Goal: Transaction & Acquisition: Book appointment/travel/reservation

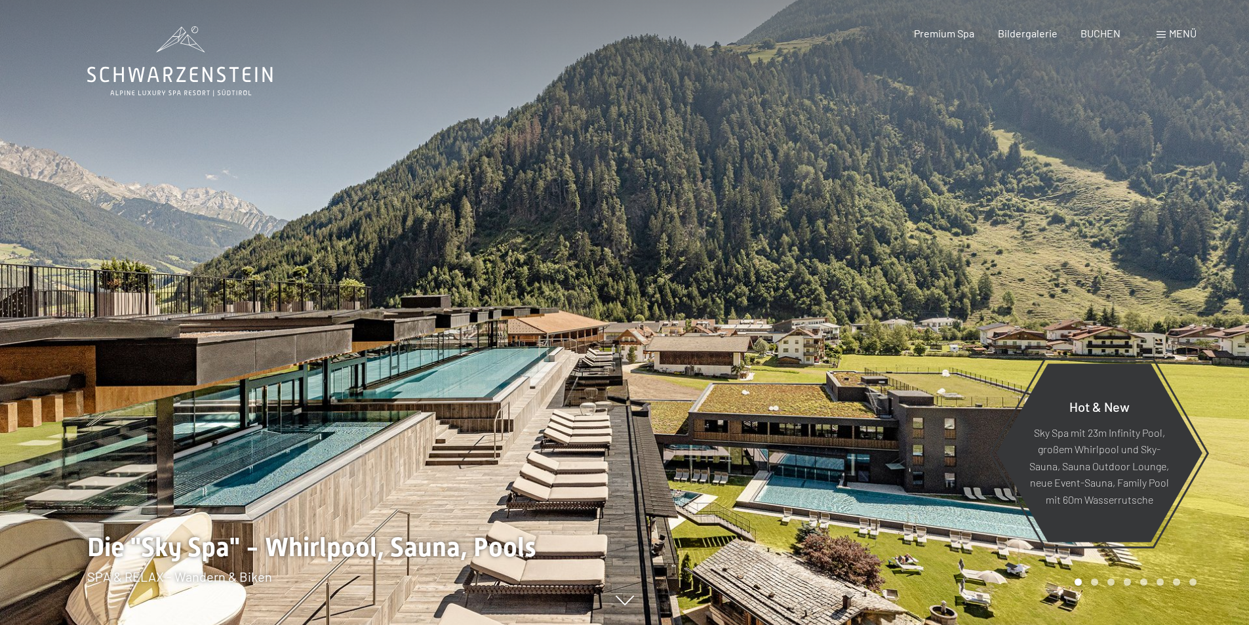
click at [1184, 35] on span "Menü" at bounding box center [1183, 33] width 28 height 12
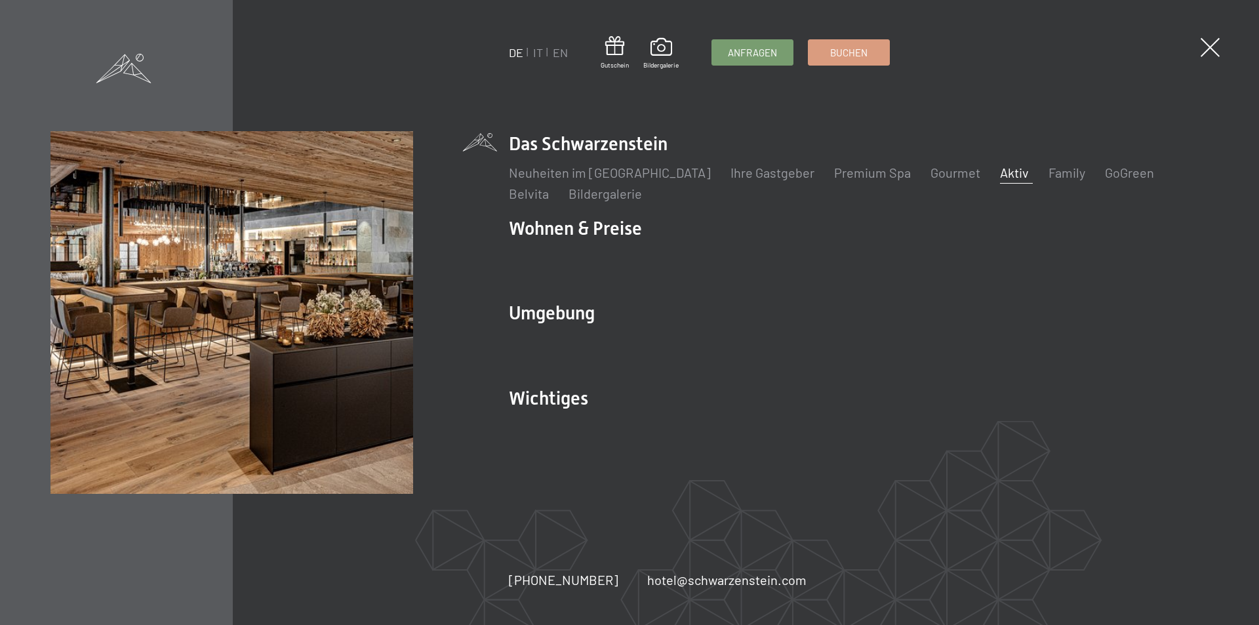
click at [1000, 174] on link "Aktiv" at bounding box center [1014, 173] width 29 height 16
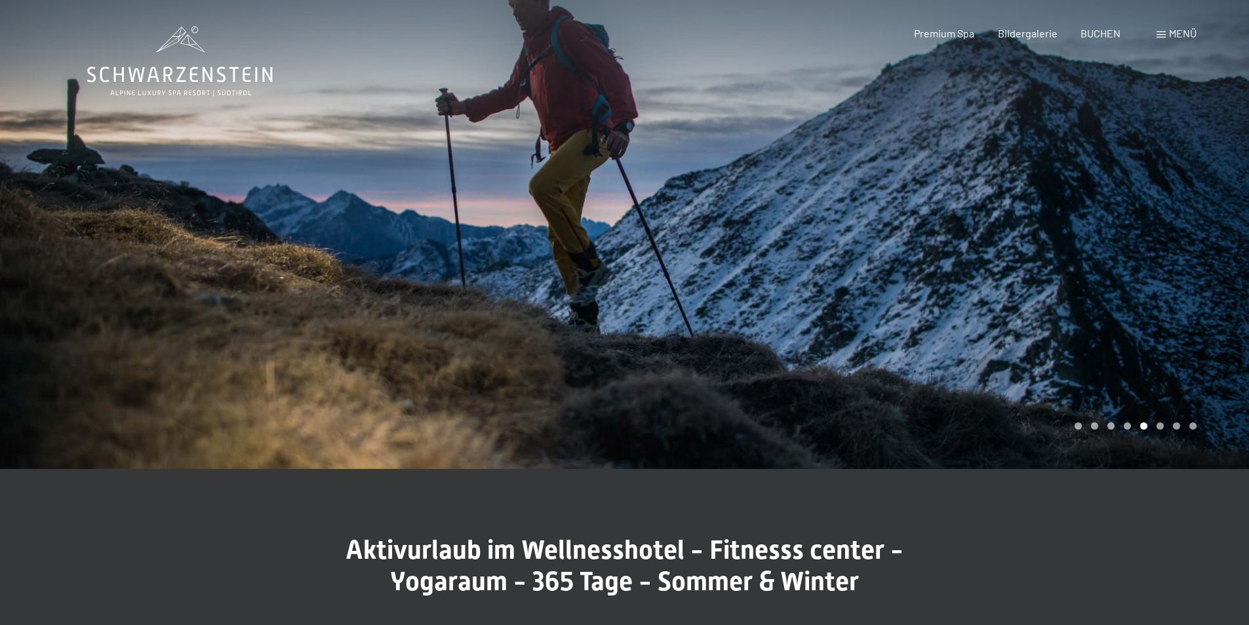
click at [1022, 327] on div at bounding box center [937, 234] width 625 height 469
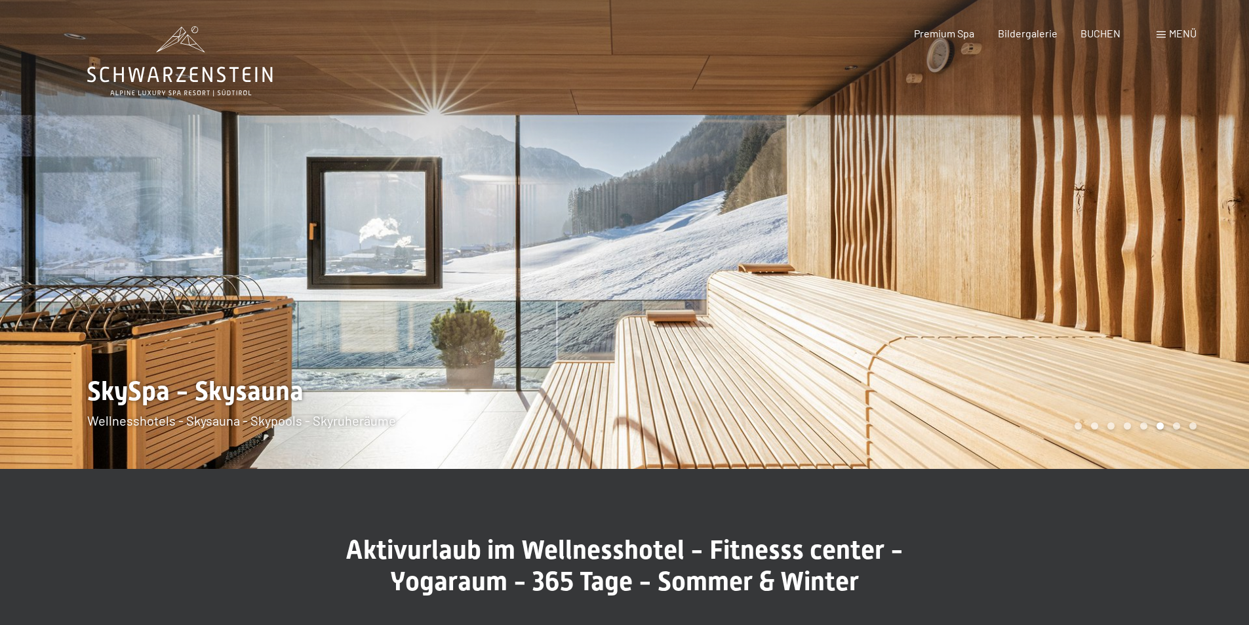
click at [1022, 327] on div at bounding box center [937, 234] width 625 height 469
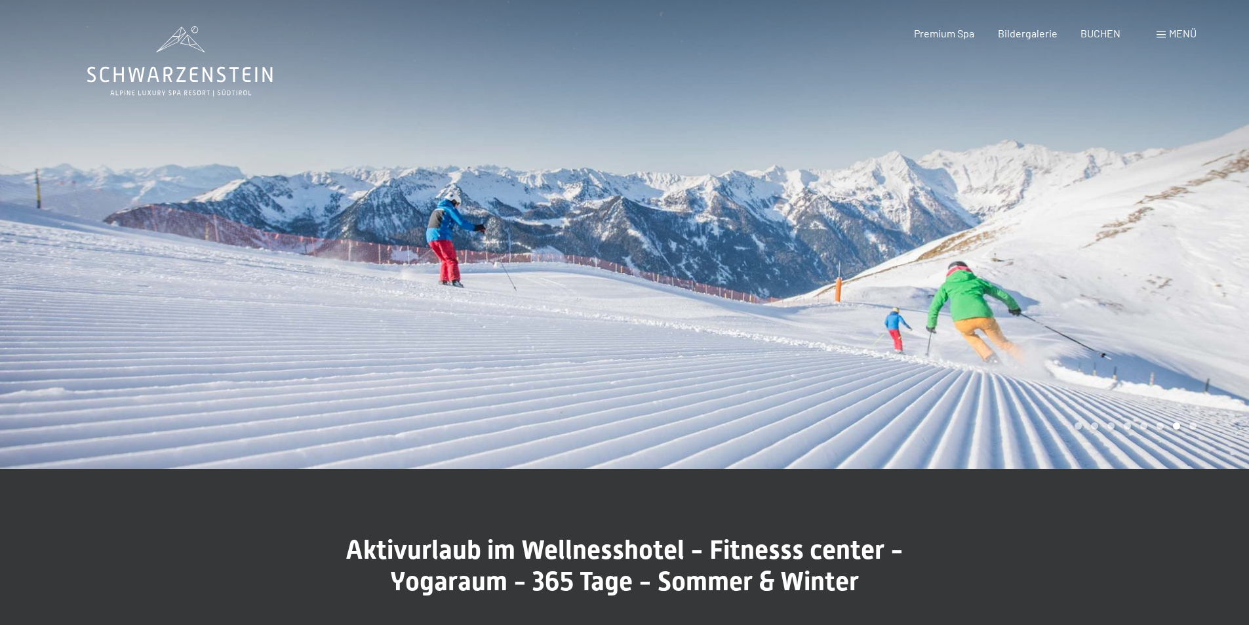
click at [1022, 327] on div at bounding box center [937, 234] width 625 height 469
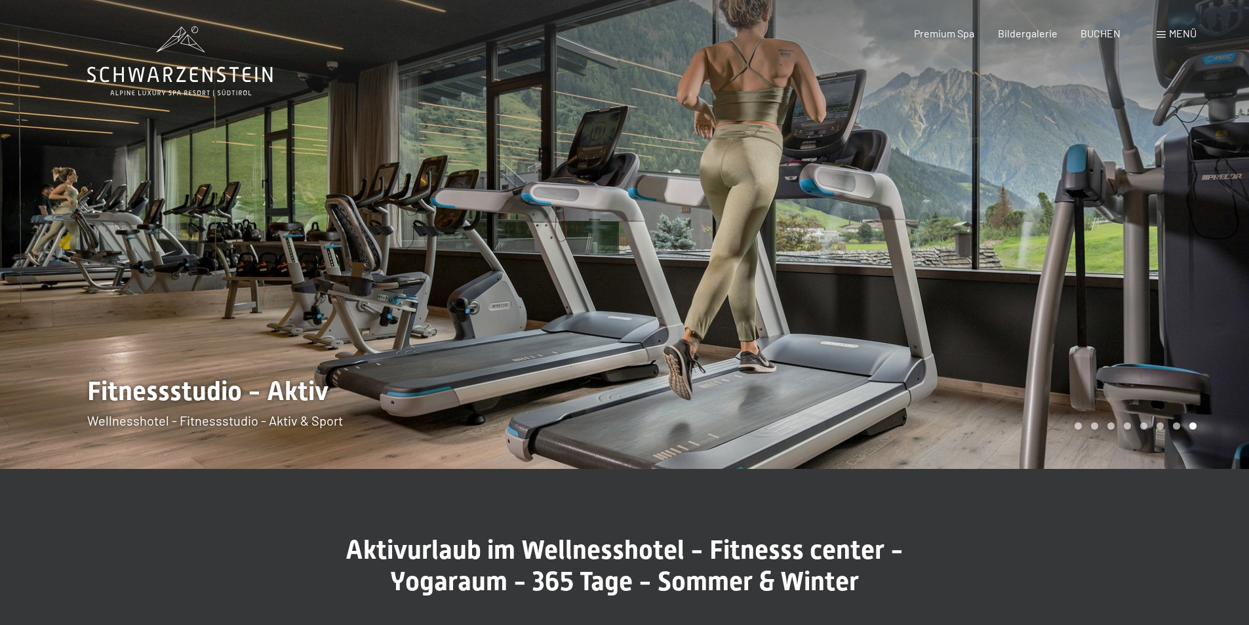
click at [1022, 327] on div at bounding box center [937, 234] width 625 height 469
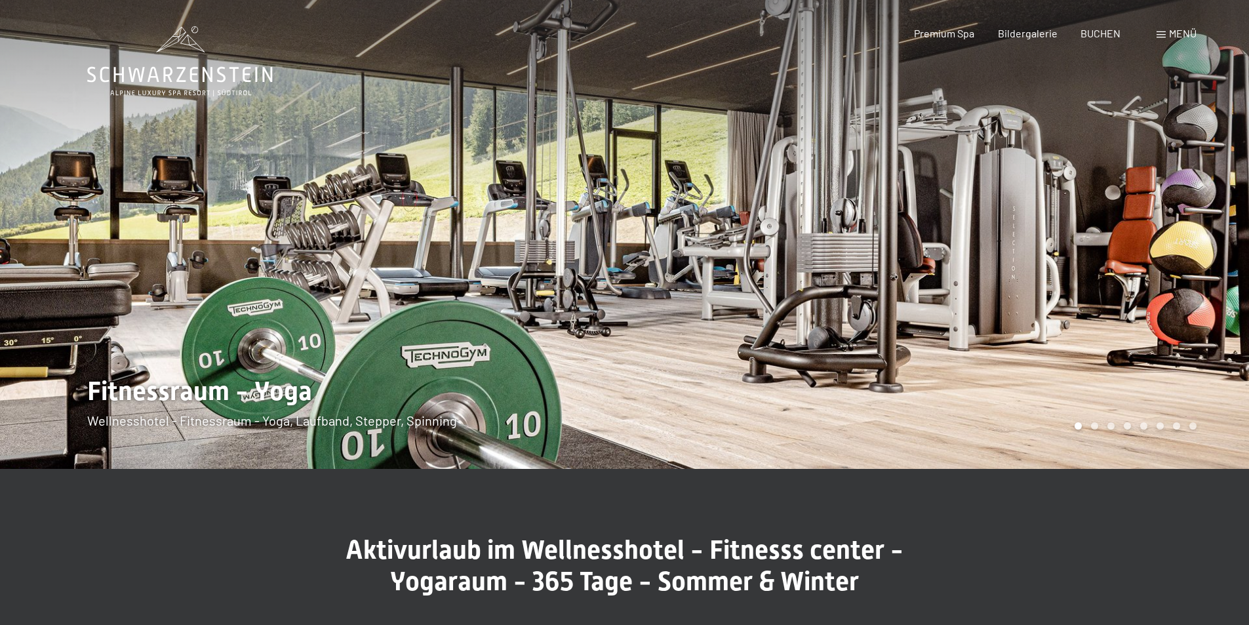
click at [1022, 327] on div at bounding box center [937, 234] width 625 height 469
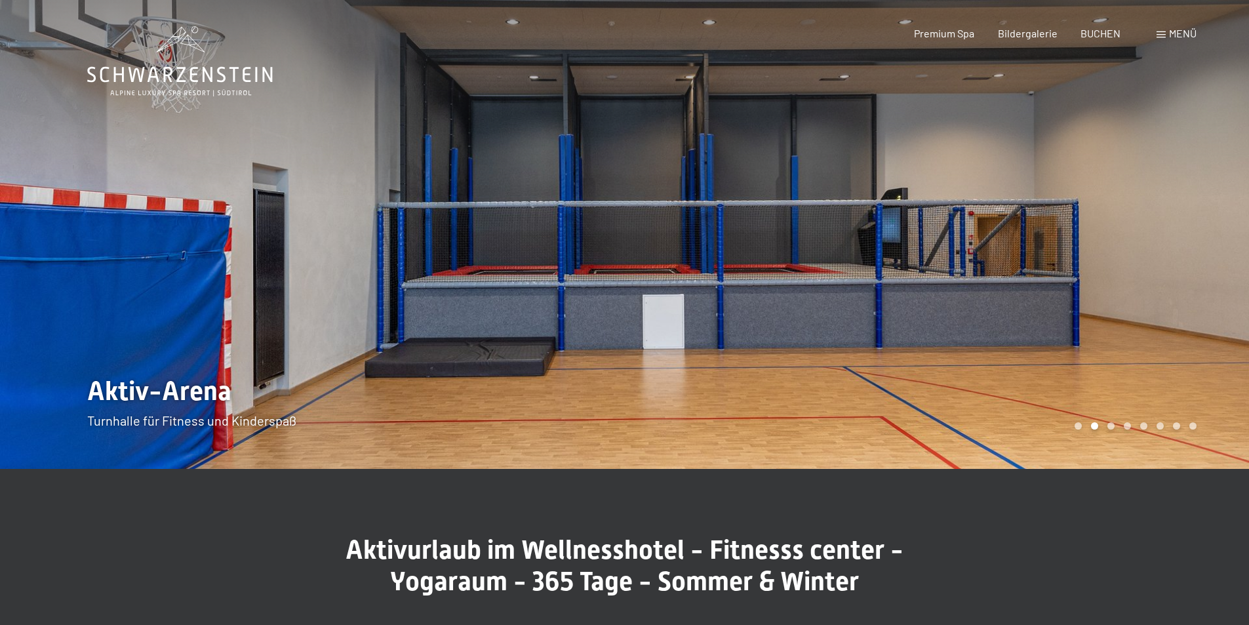
click at [1022, 327] on div at bounding box center [937, 234] width 625 height 469
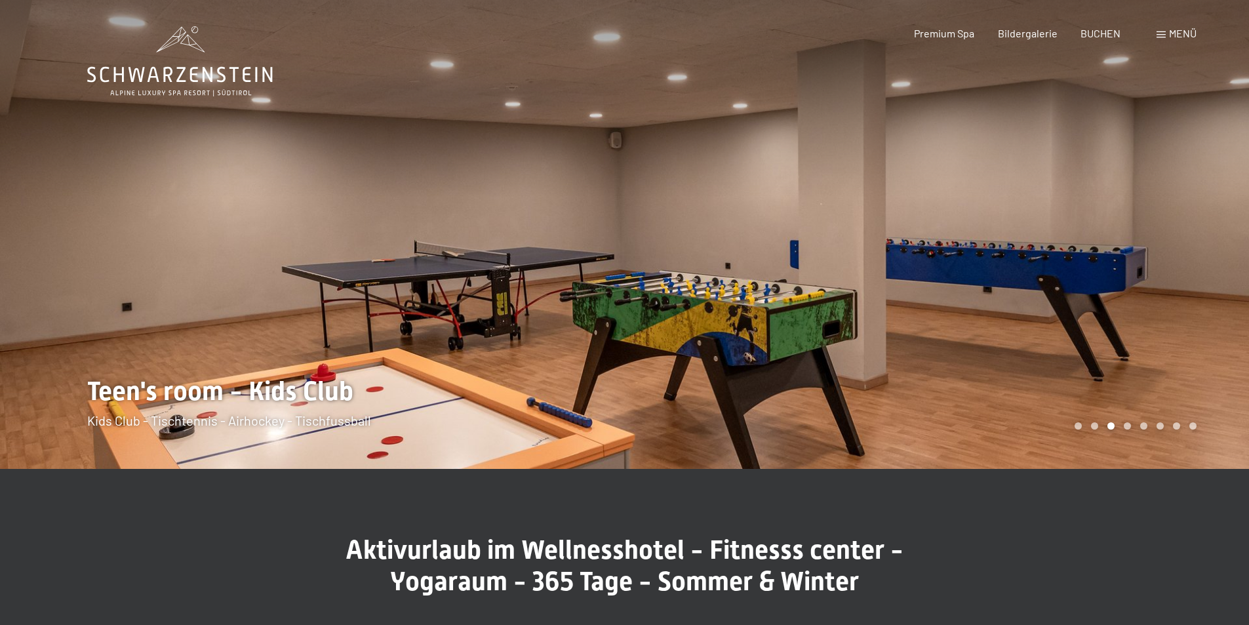
click at [1022, 327] on div at bounding box center [937, 234] width 625 height 469
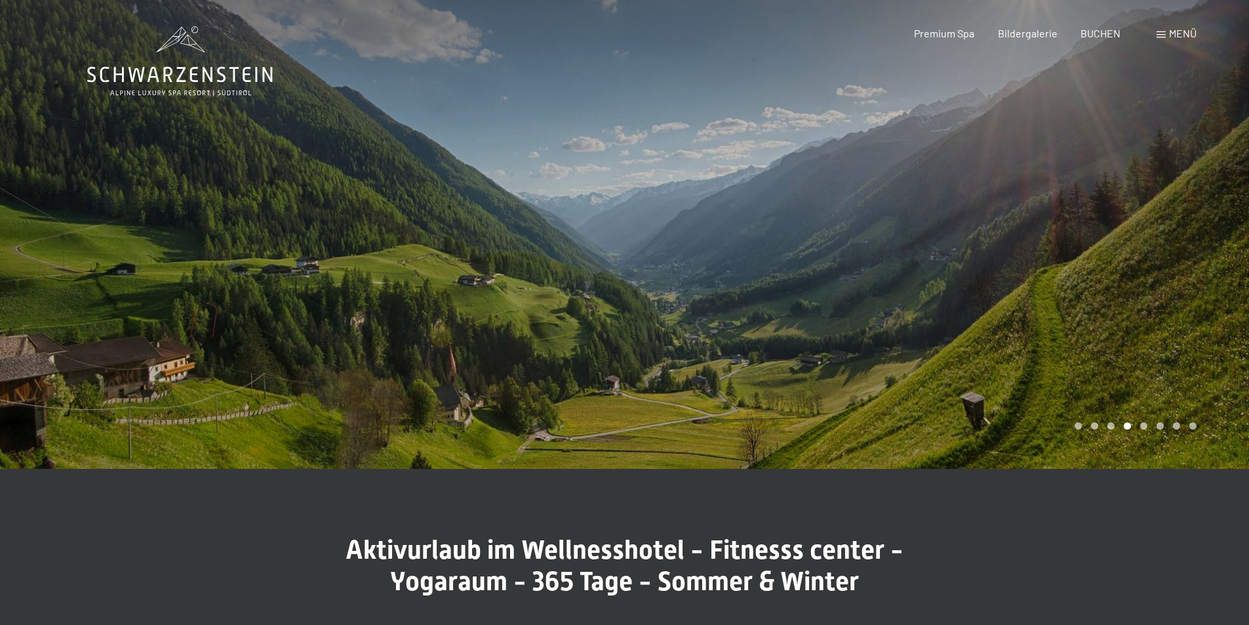
click at [1022, 327] on div at bounding box center [937, 234] width 625 height 469
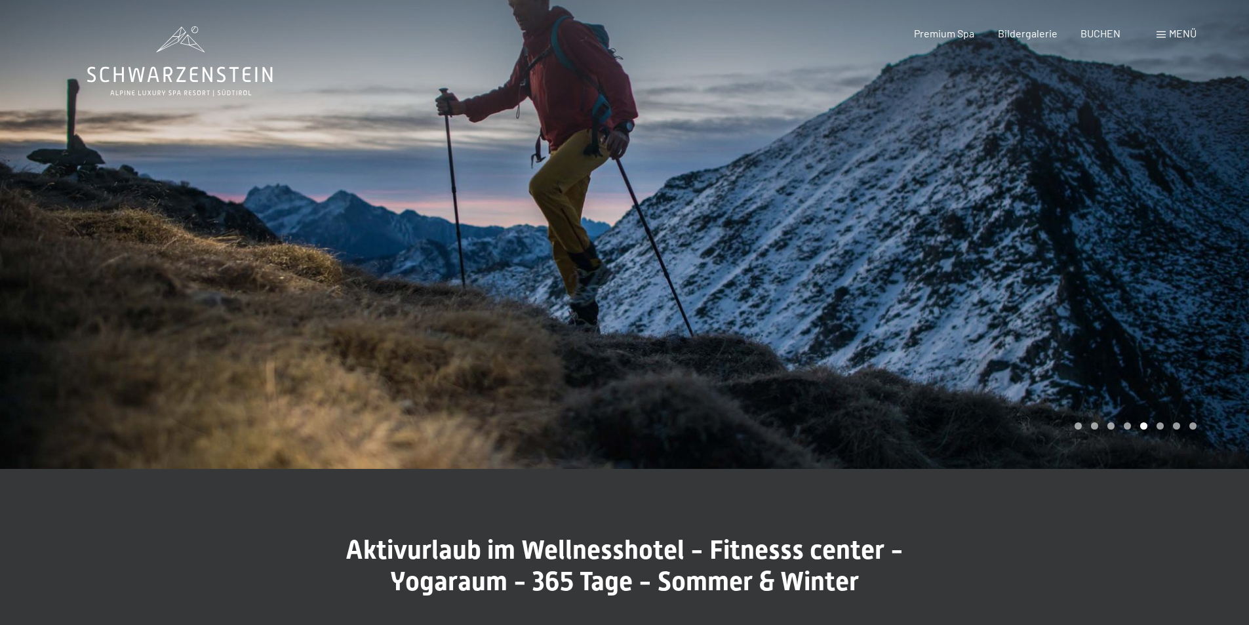
click at [1022, 327] on div at bounding box center [937, 234] width 625 height 469
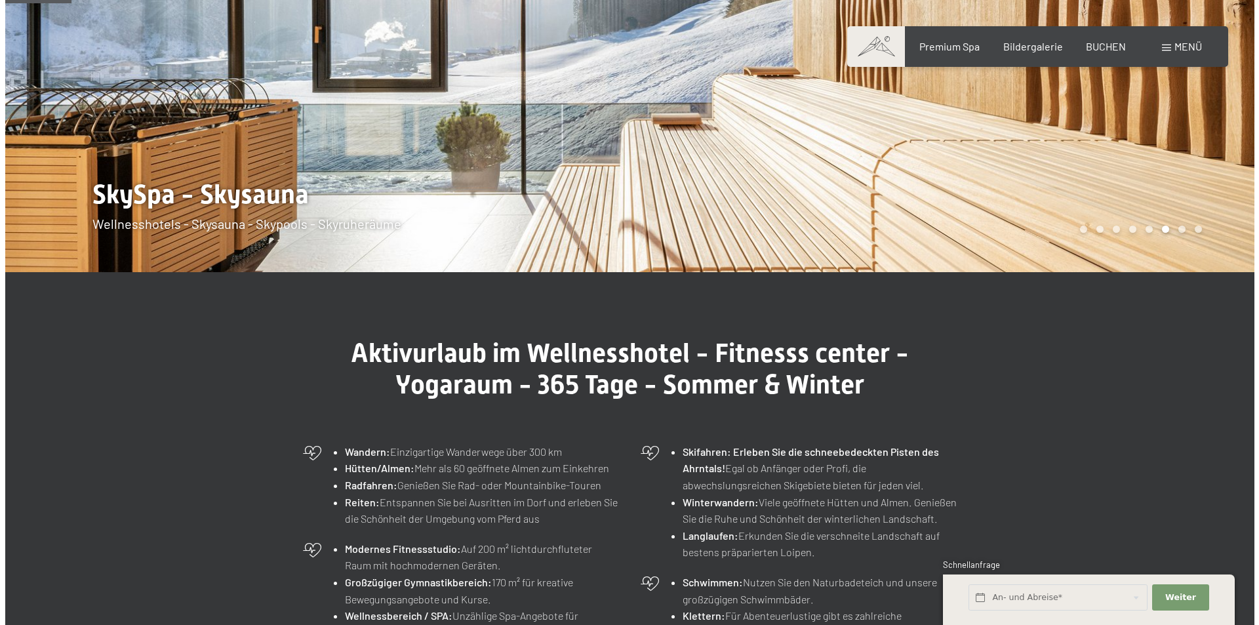
scroll to position [131, 0]
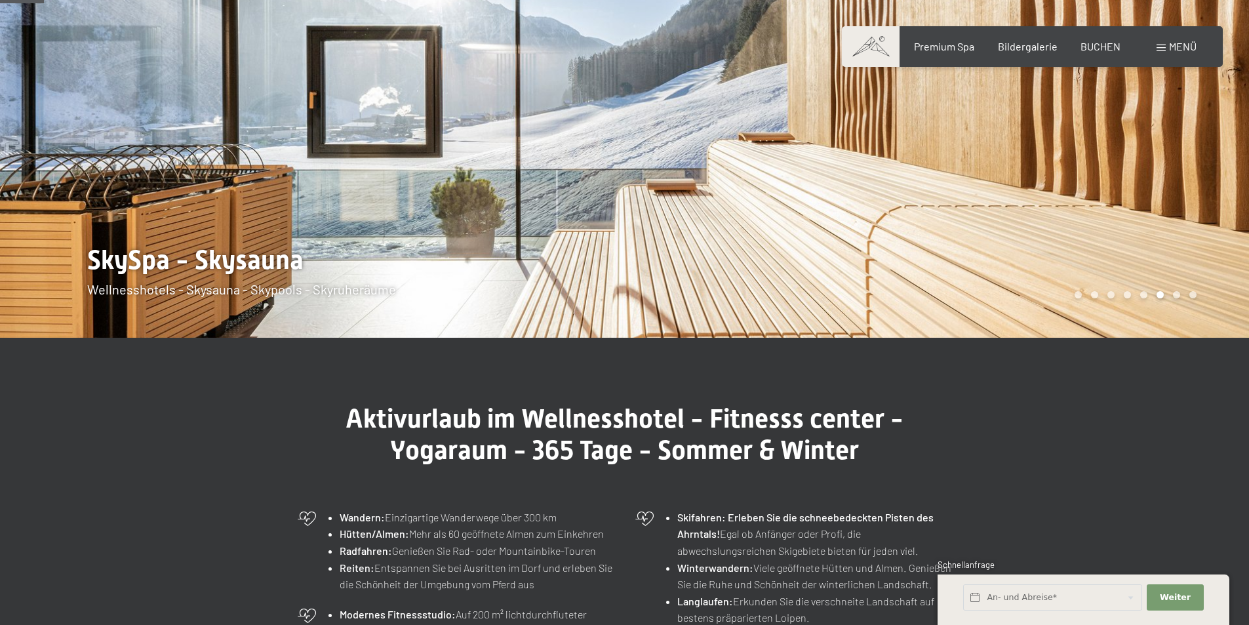
click at [1181, 45] on span "Menü" at bounding box center [1183, 46] width 28 height 12
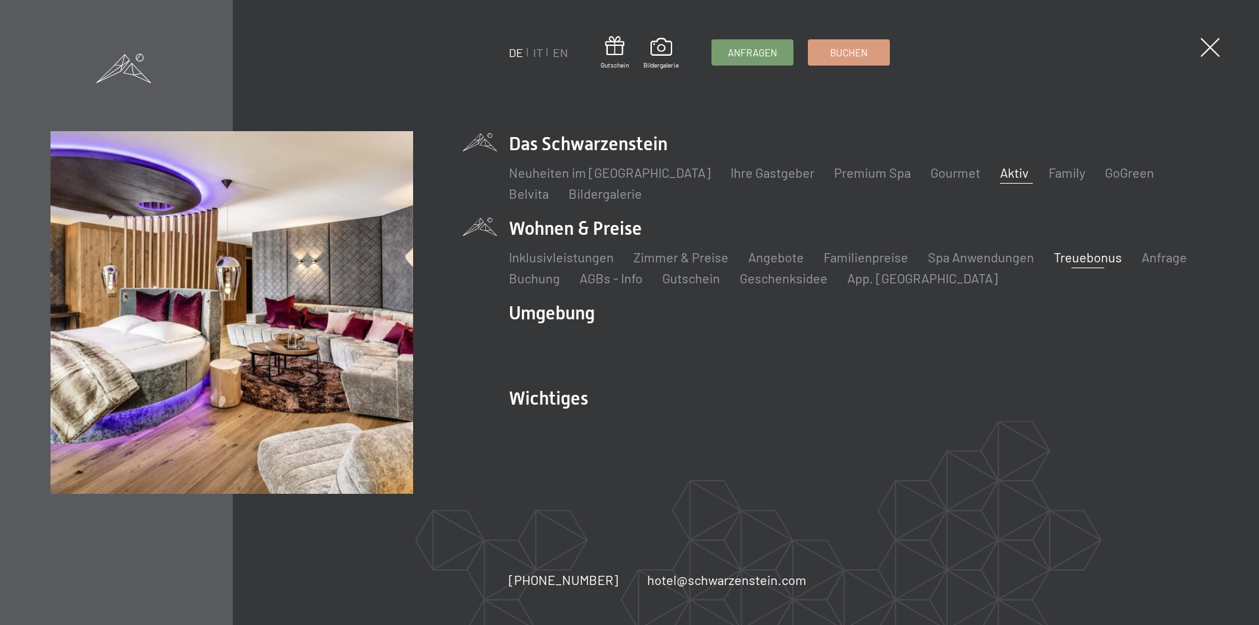
click at [1088, 256] on link "Treuebonus" at bounding box center [1088, 257] width 68 height 16
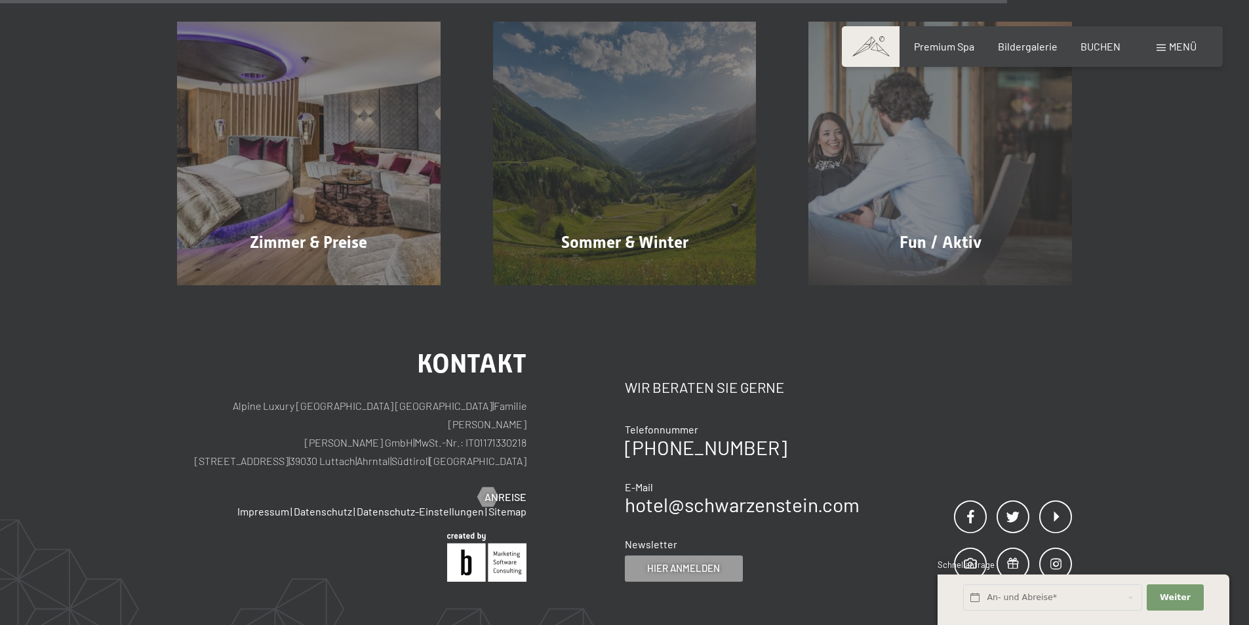
scroll to position [1049, 0]
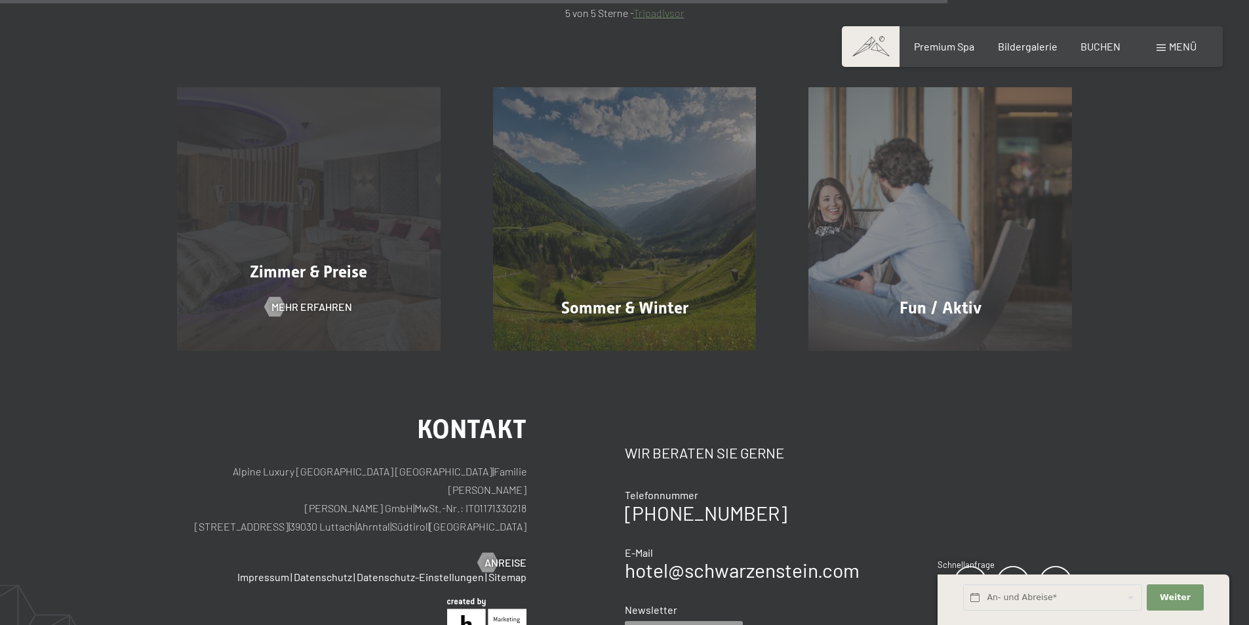
click at [325, 235] on div "Zimmer & Preise Mehr erfahren" at bounding box center [309, 219] width 316 height 264
click at [348, 283] on div "Zimmer & Preise" at bounding box center [309, 271] width 316 height 23
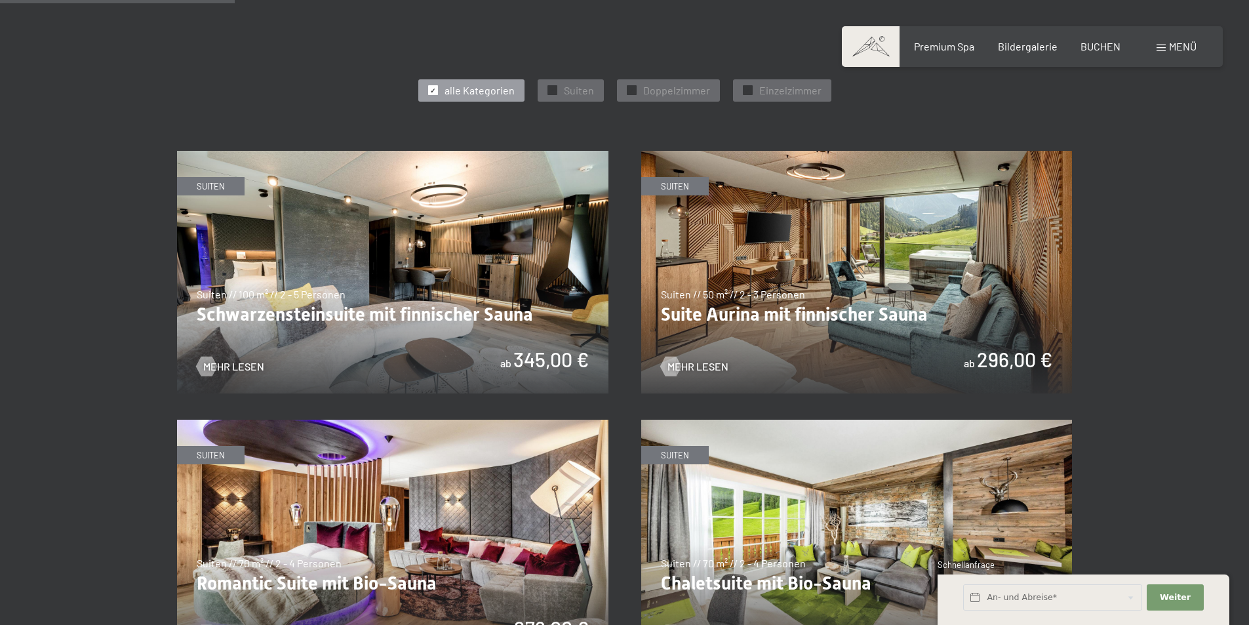
scroll to position [787, 0]
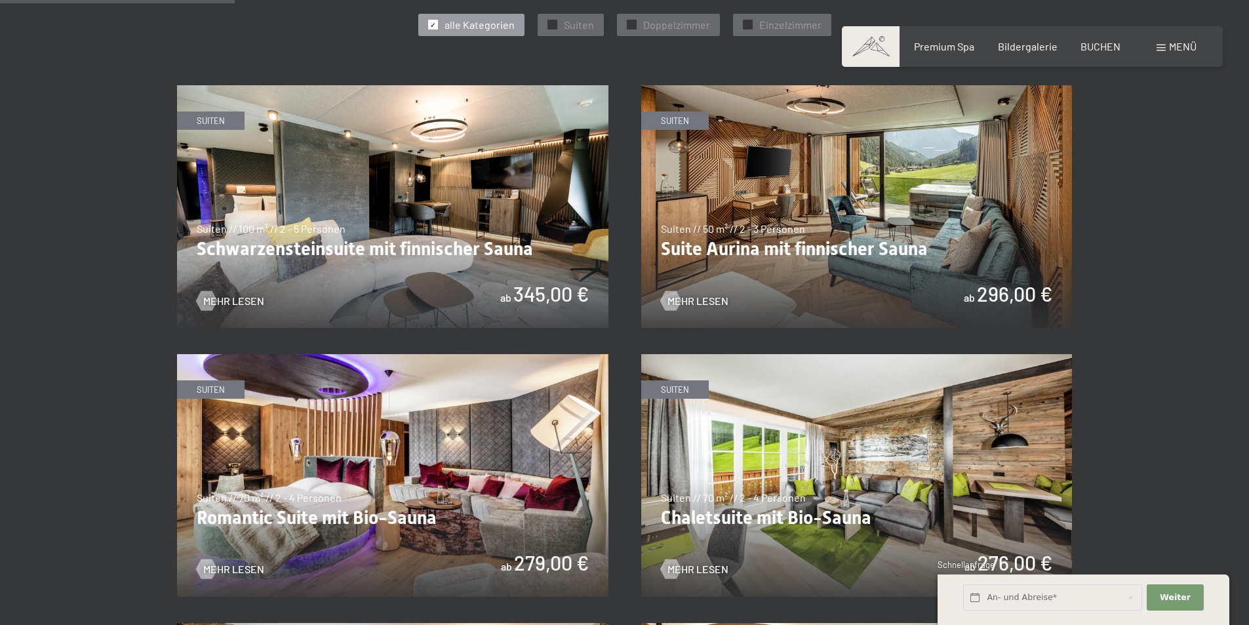
click at [460, 211] on img at bounding box center [392, 206] width 431 height 243
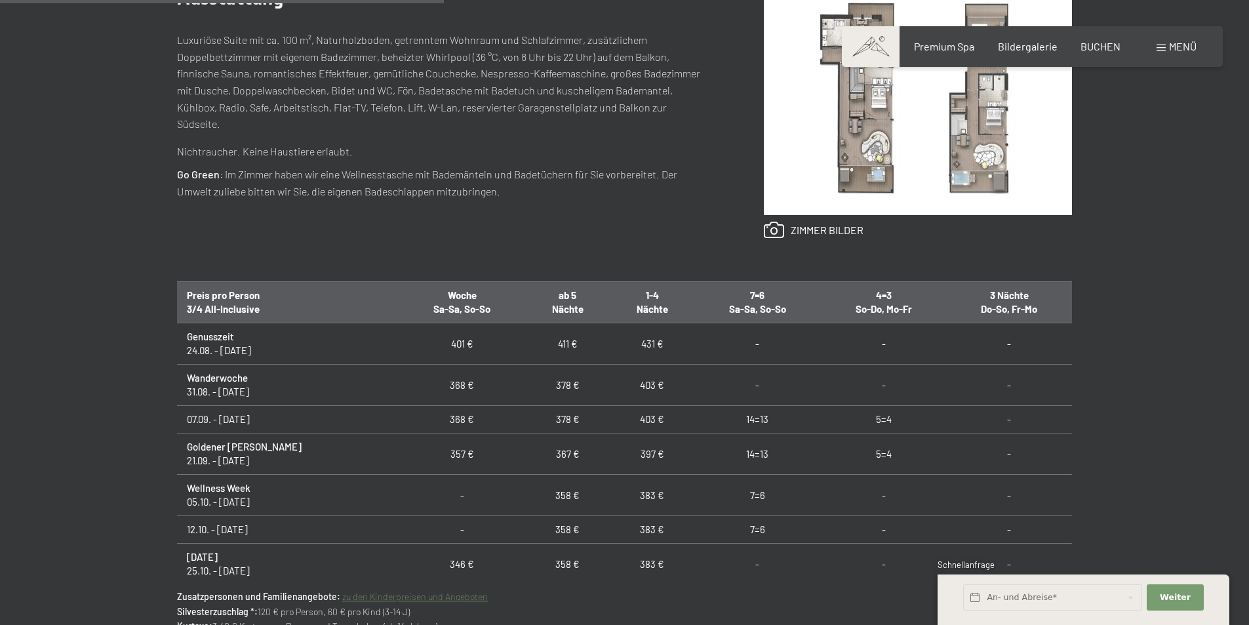
scroll to position [525, 0]
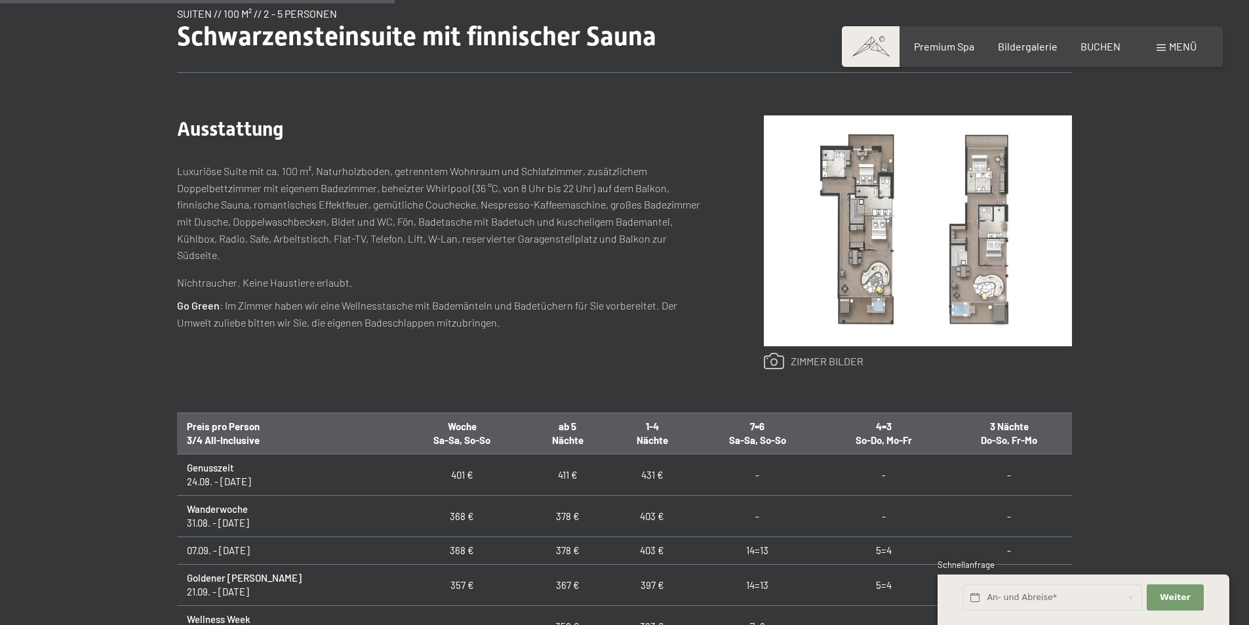
click at [817, 357] on link at bounding box center [814, 361] width 100 height 17
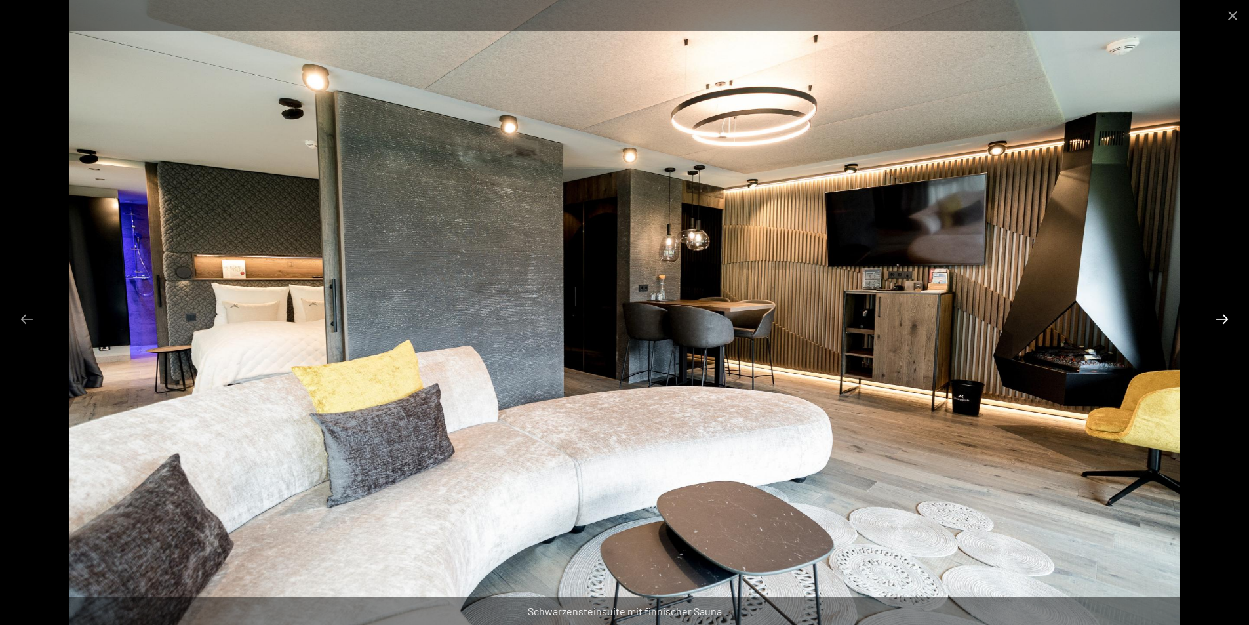
click at [1227, 319] on button "Next slide" at bounding box center [1222, 319] width 28 height 26
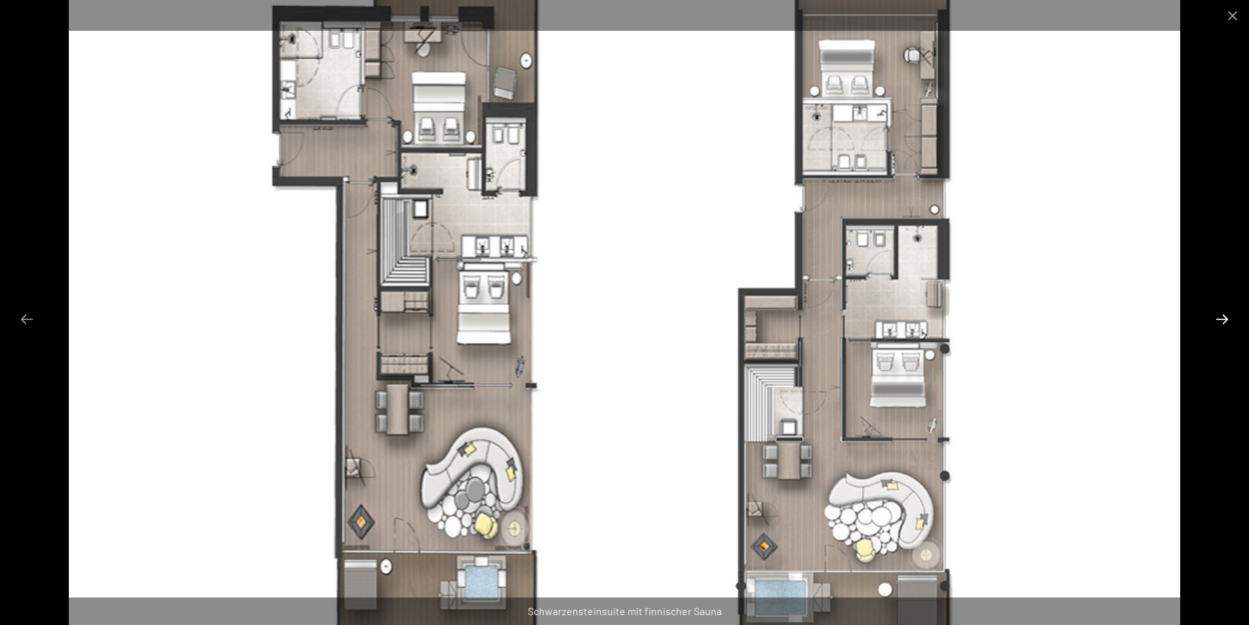
click at [1220, 316] on button "Next slide" at bounding box center [1222, 319] width 28 height 26
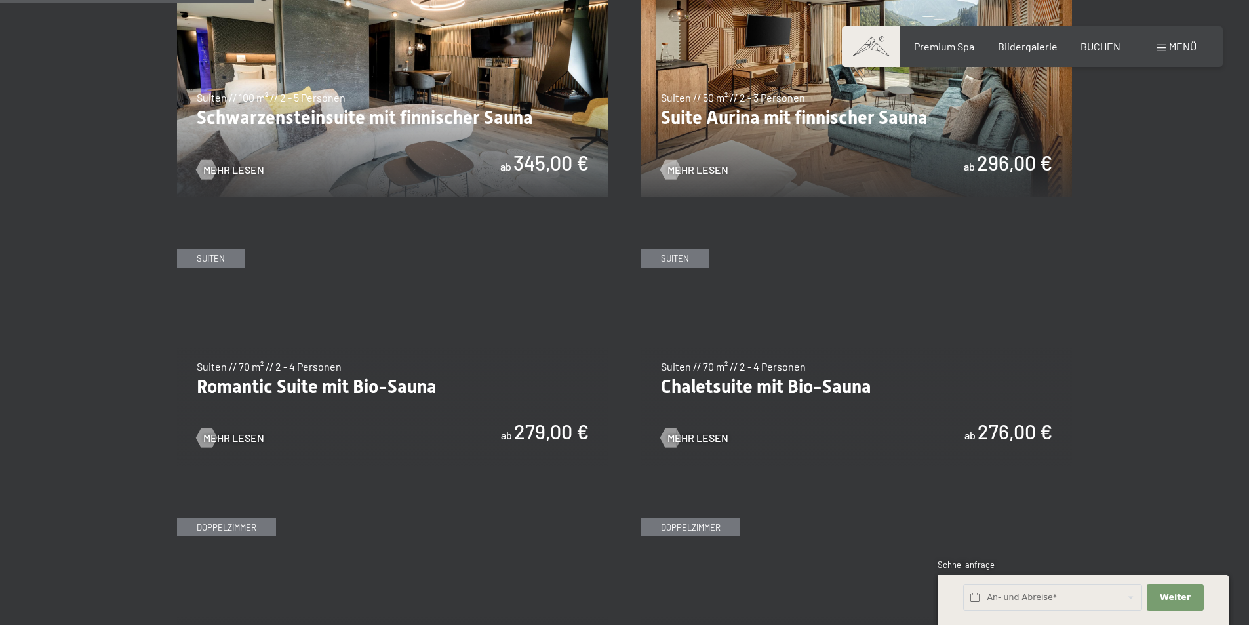
scroll to position [852, 0]
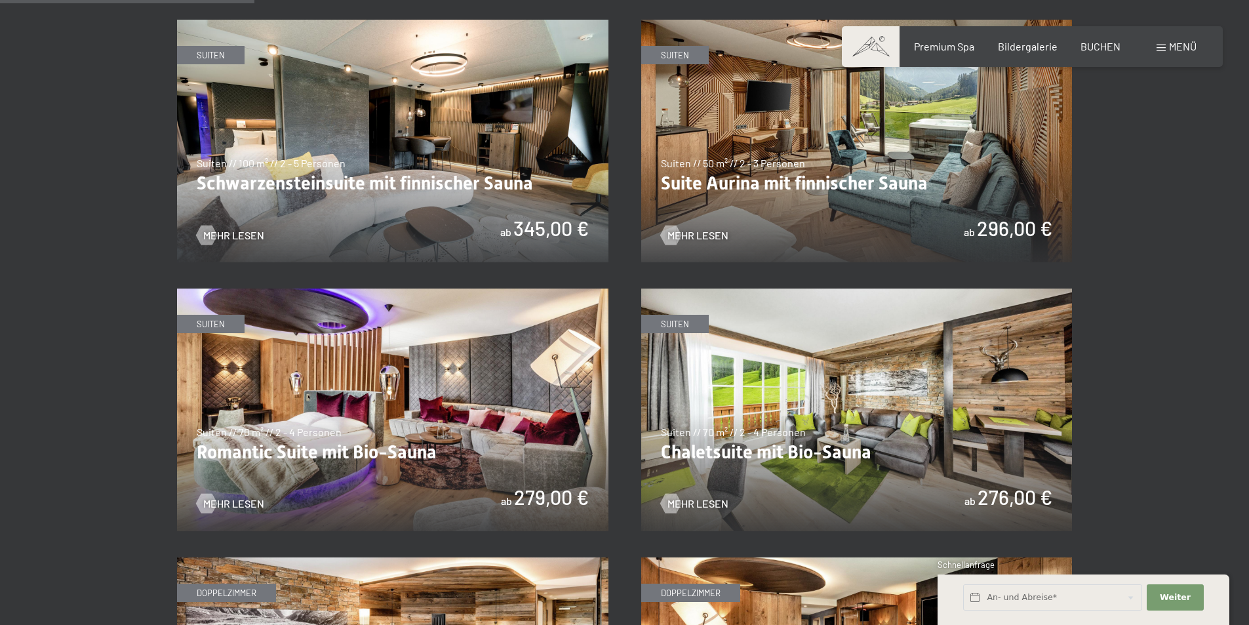
click at [868, 156] on img at bounding box center [856, 141] width 431 height 243
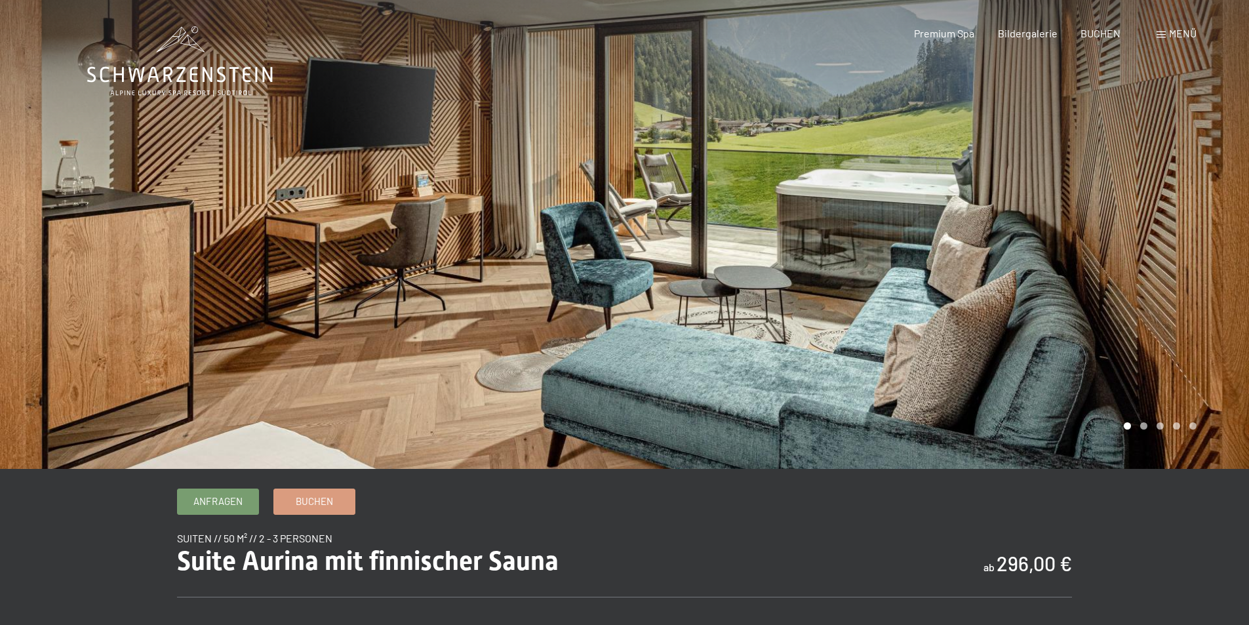
click at [1084, 314] on div at bounding box center [937, 234] width 625 height 469
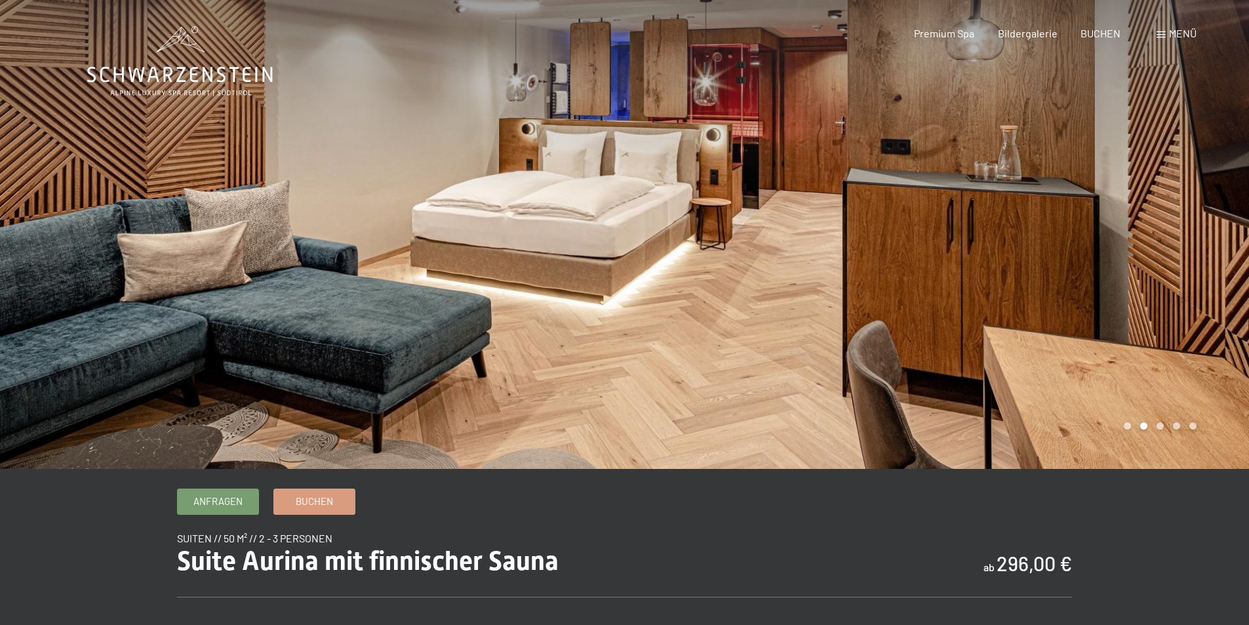
click at [1084, 314] on div at bounding box center [937, 234] width 625 height 469
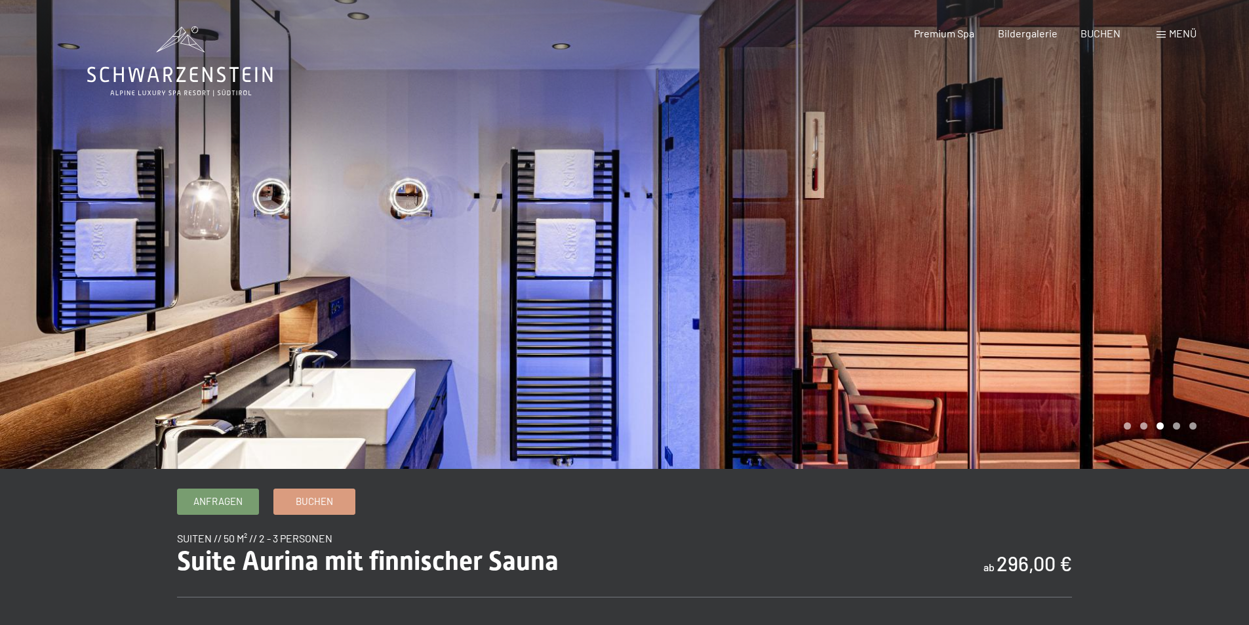
click at [1084, 314] on div at bounding box center [937, 234] width 625 height 469
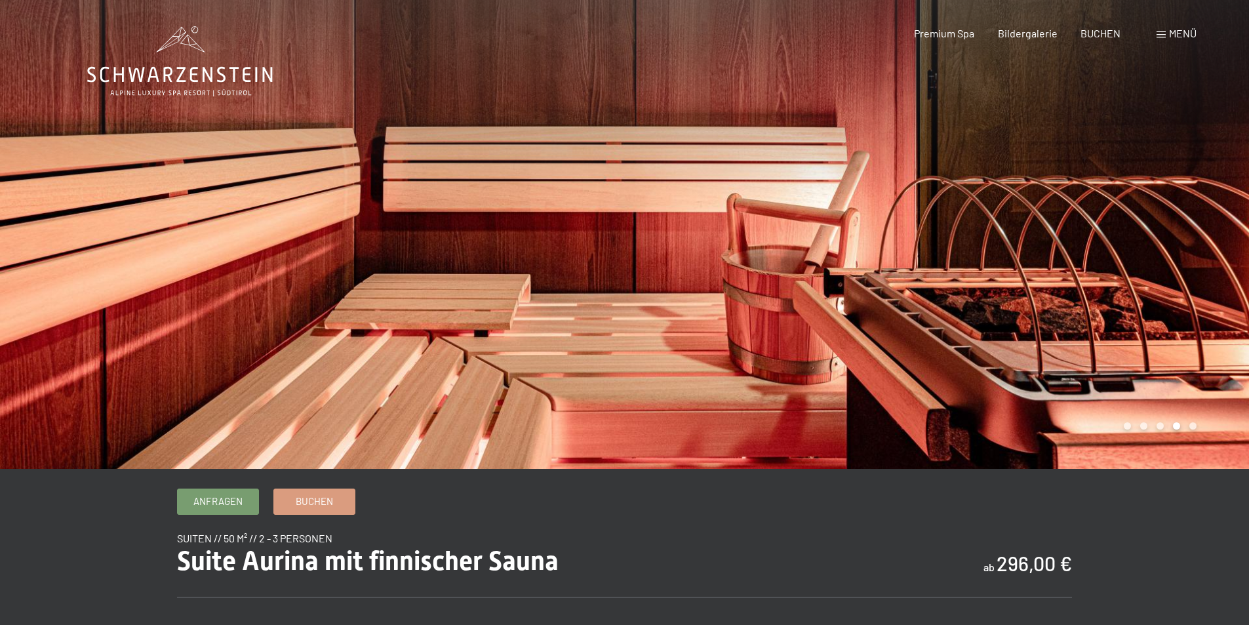
click at [1084, 314] on div at bounding box center [937, 234] width 625 height 469
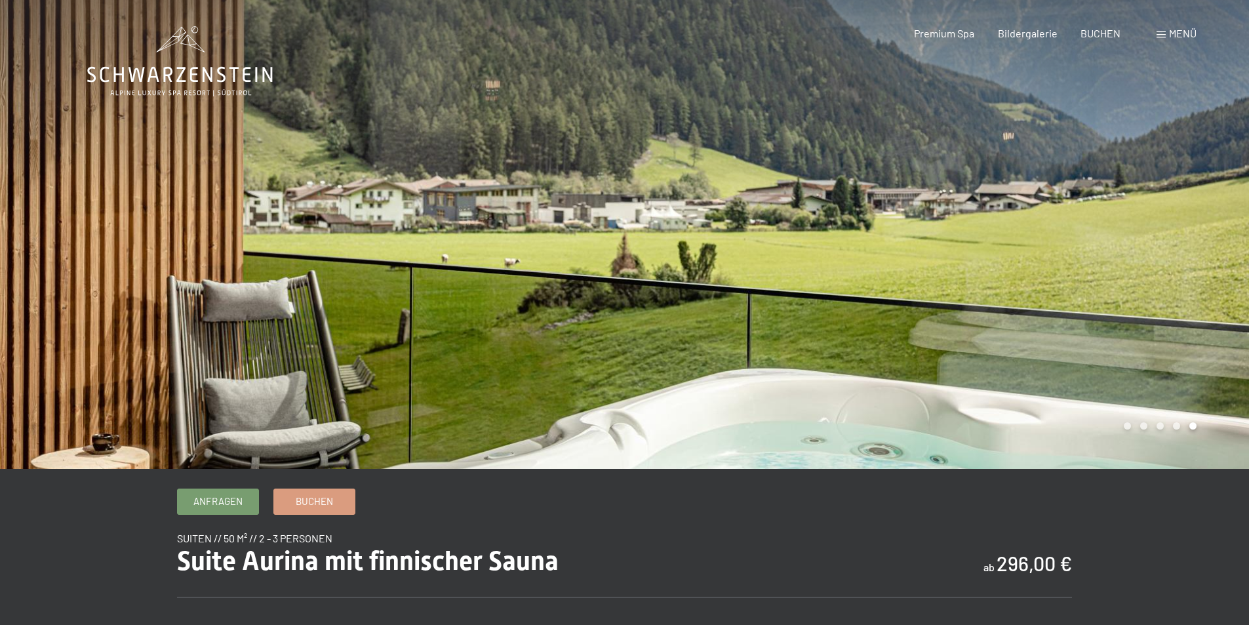
click at [1084, 314] on div at bounding box center [937, 234] width 625 height 469
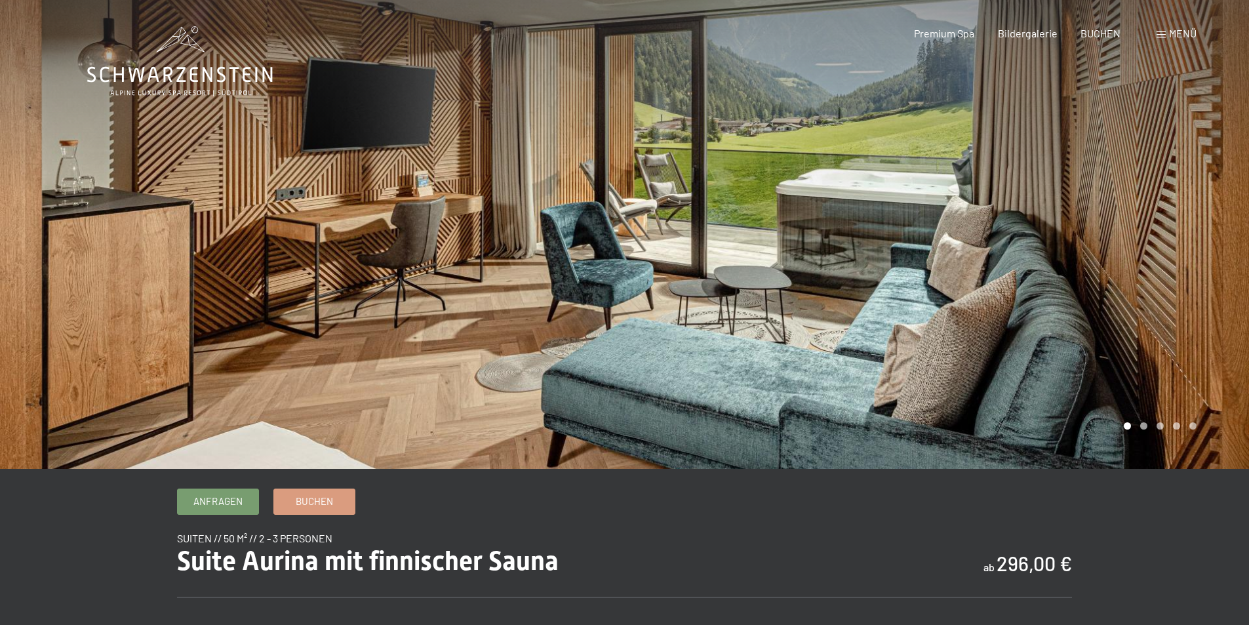
click at [1084, 314] on div at bounding box center [937, 234] width 625 height 469
